Goal: Transaction & Acquisition: Purchase product/service

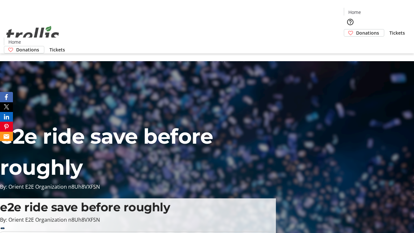
click at [356, 29] on span "Donations" at bounding box center [367, 32] width 23 height 7
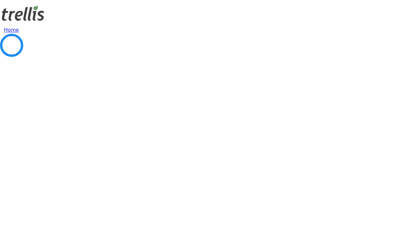
select select "CA"
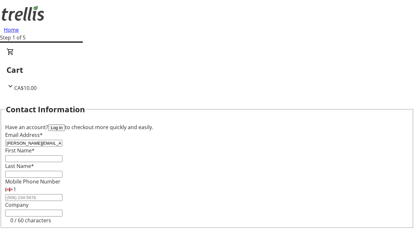
type input "[PERSON_NAME][EMAIL_ADDRESS][DOMAIN_NAME]"
type input "[PERSON_NAME]"
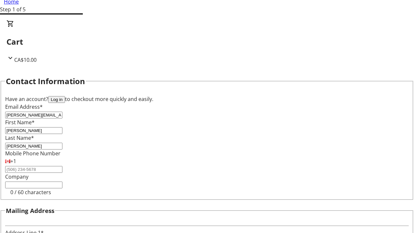
type input "[STREET_ADDRESS][PERSON_NAME]"
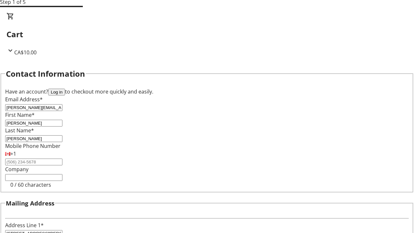
type input "Kelowna"
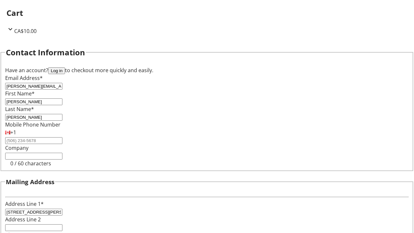
select select "BC"
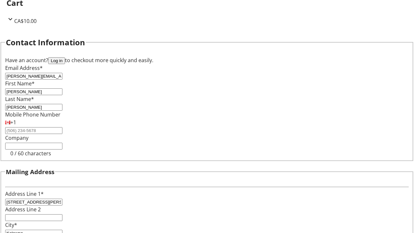
type input "Kelowna"
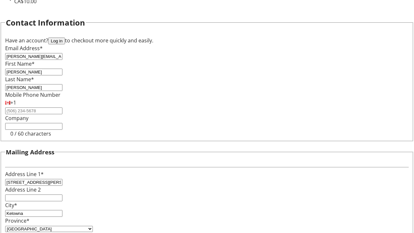
type input "V1Y 0C2"
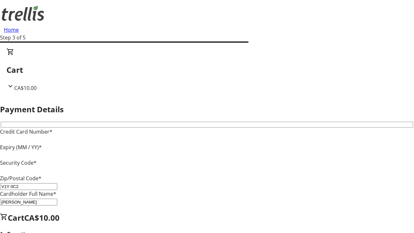
type input "V1Y 0C2"
